Goal: Information Seeking & Learning: Learn about a topic

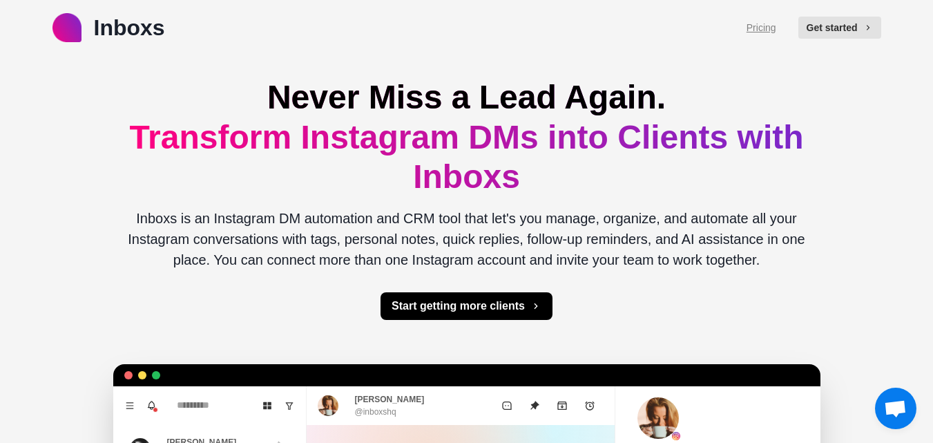
click at [769, 26] on link "Pricing" at bounding box center [761, 28] width 30 height 15
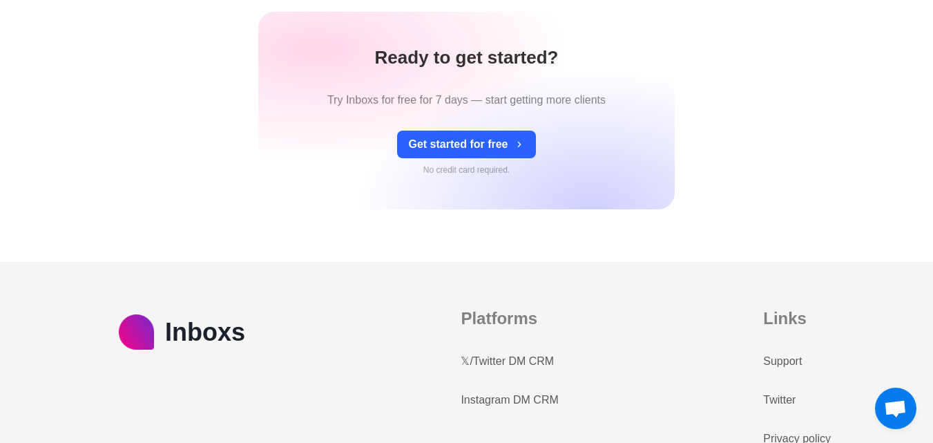
scroll to position [691, 0]
